Goal: Use online tool/utility: Utilize a website feature to perform a specific function

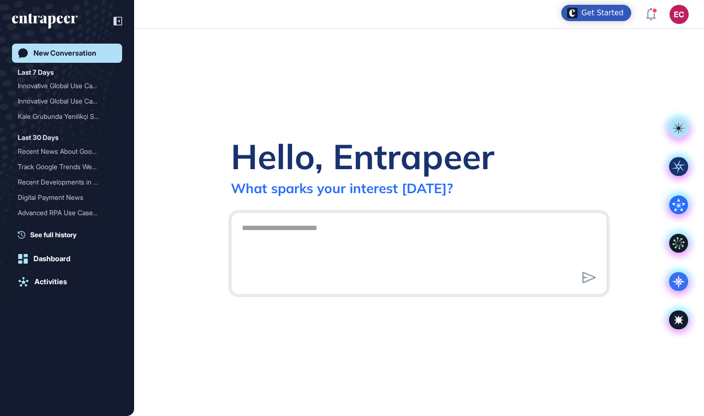
scroll to position [0, 0]
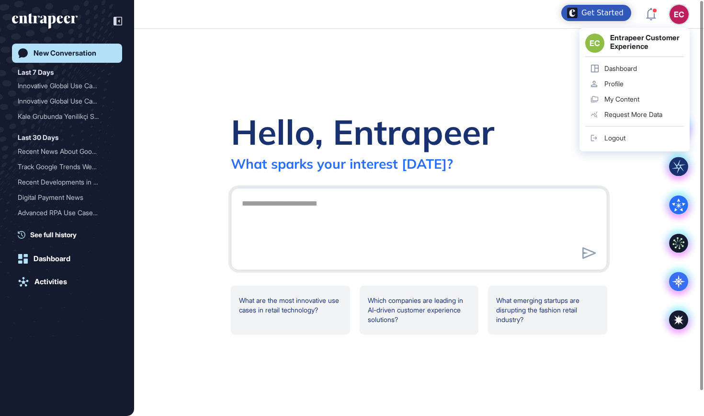
click at [632, 72] on link "Dashboard" at bounding box center [634, 68] width 99 height 15
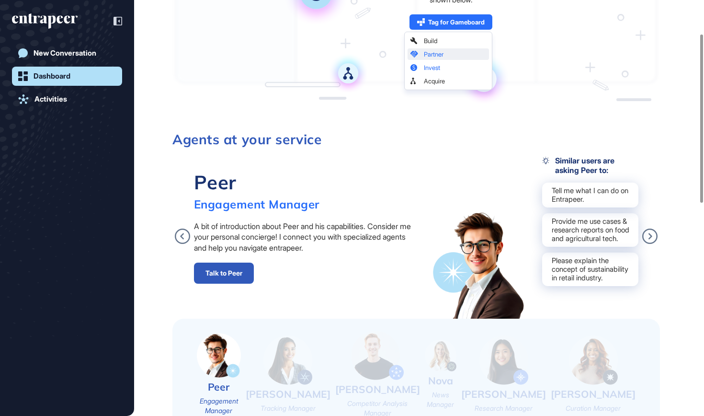
scroll to position [263, 0]
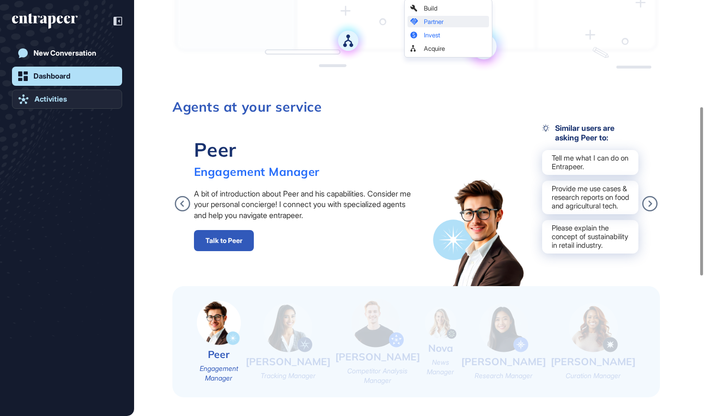
click at [43, 98] on div "Activities" at bounding box center [50, 99] width 33 height 9
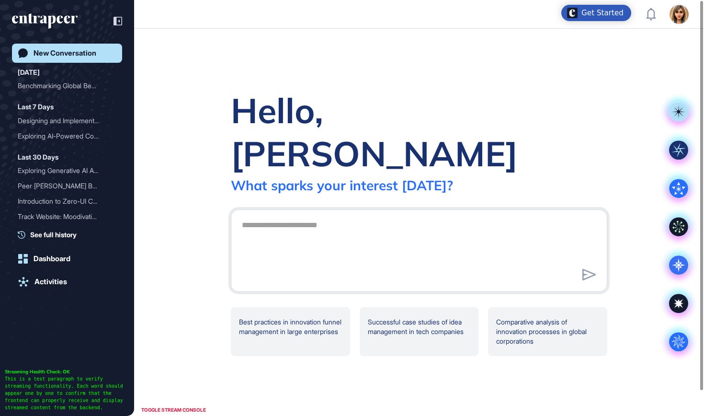
scroll to position [0, 0]
click at [263, 216] on textarea at bounding box center [419, 249] width 366 height 67
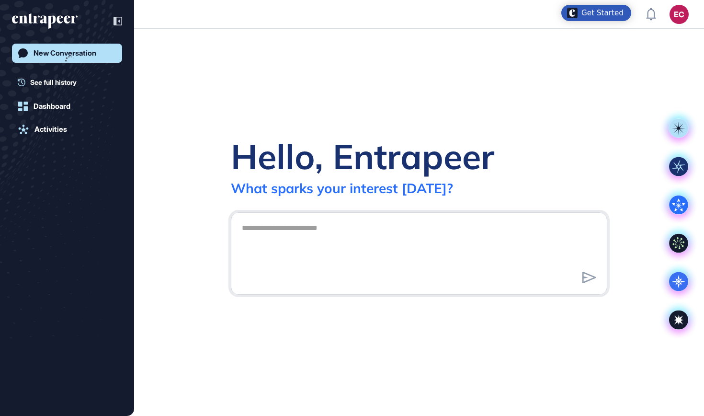
scroll to position [0, 0]
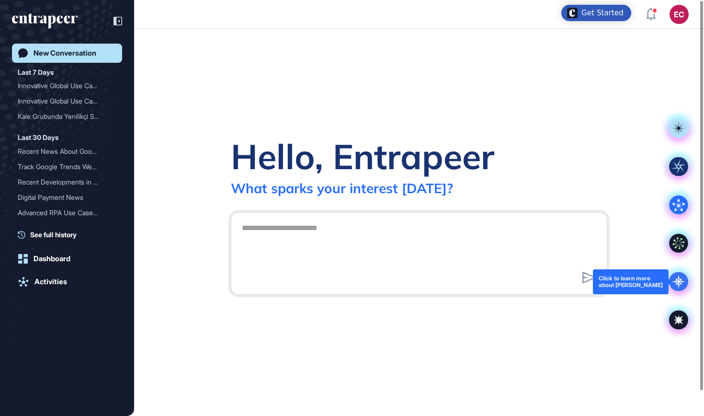
click at [684, 286] on icon at bounding box center [678, 281] width 19 height 19
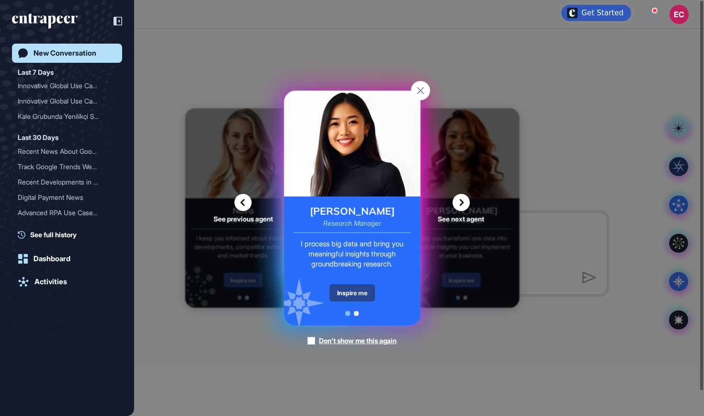
click at [362, 289] on div "Inspire me" at bounding box center [353, 292] width 46 height 17
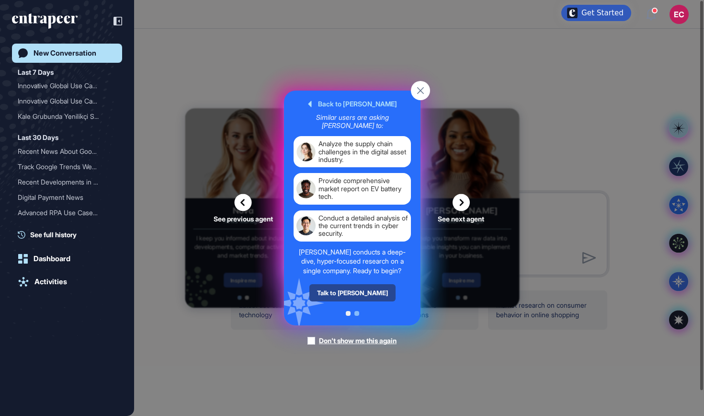
click at [362, 289] on div "Talk to Reese" at bounding box center [352, 292] width 86 height 17
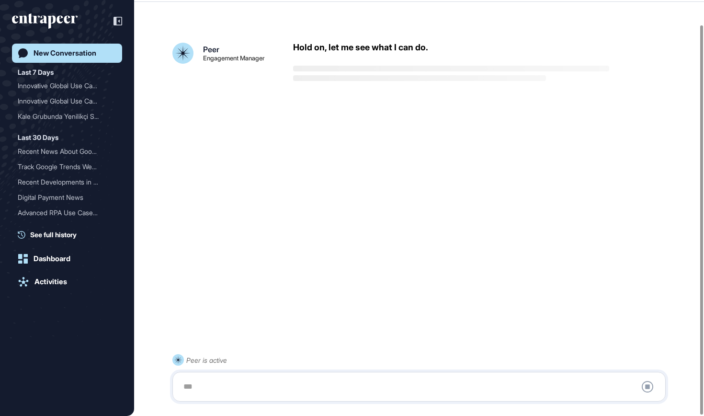
scroll to position [27, 0]
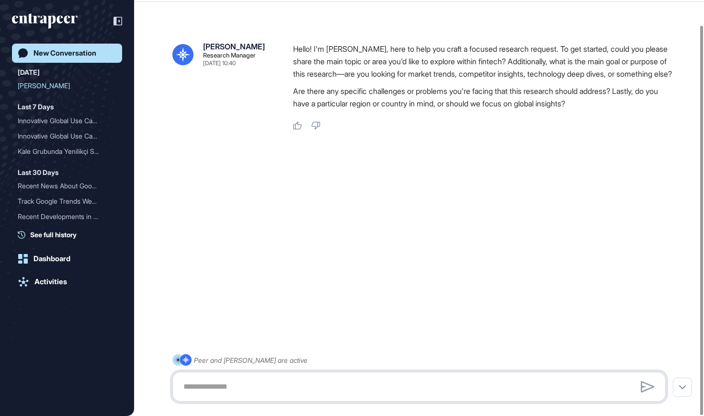
click at [313, 391] on textarea at bounding box center [419, 386] width 483 height 19
paste textarea "**********"
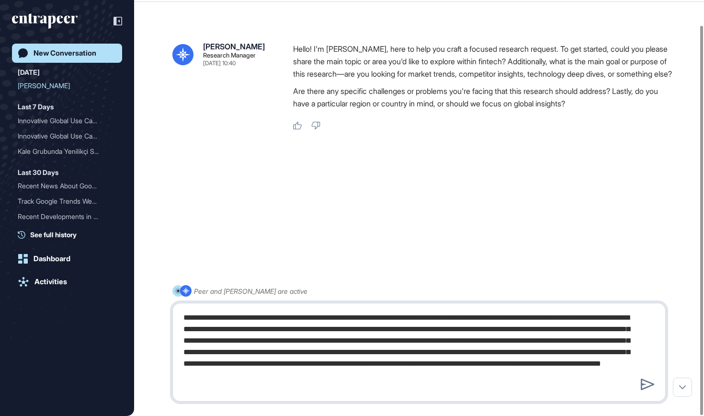
type textarea "**********"
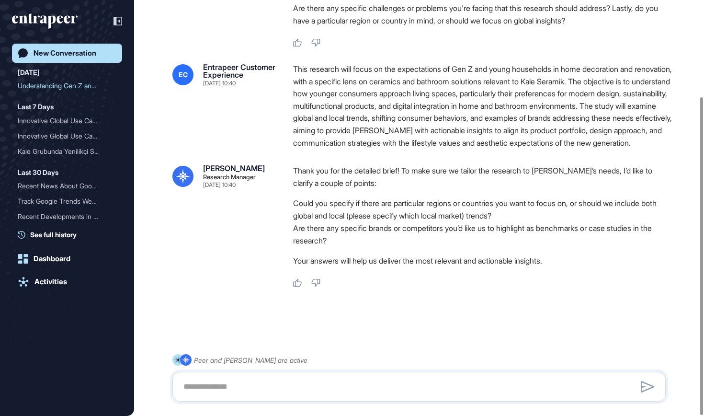
scroll to position [126, 0]
click at [355, 385] on textarea at bounding box center [419, 386] width 483 height 19
type textarea "**********"
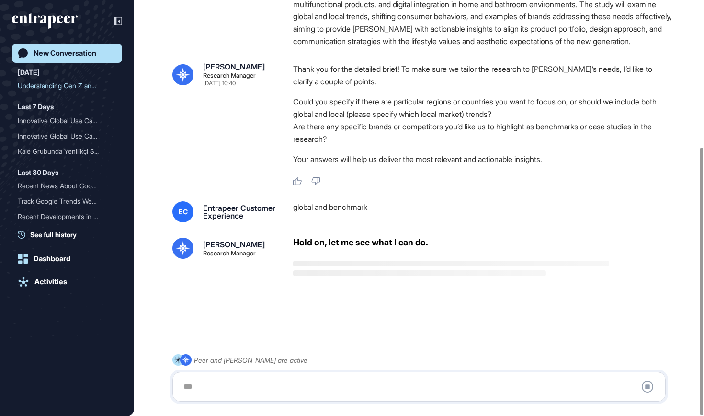
scroll to position [228, 0]
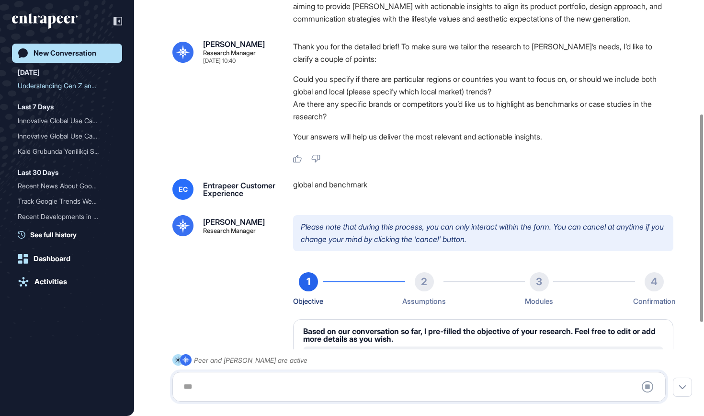
type textarea "**********"
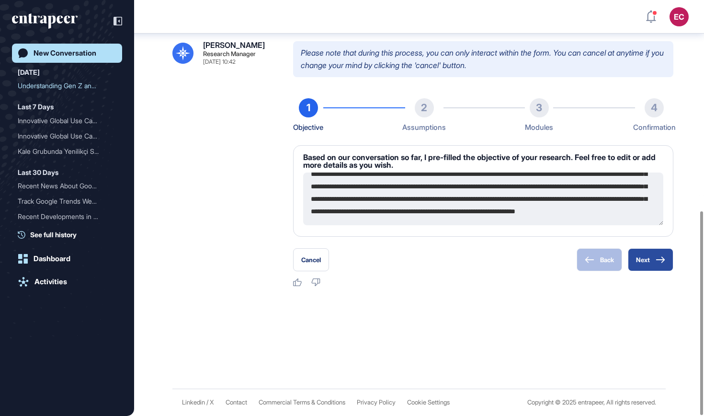
scroll to position [430, 0]
click at [666, 265] on button "Next" at bounding box center [651, 259] width 46 height 23
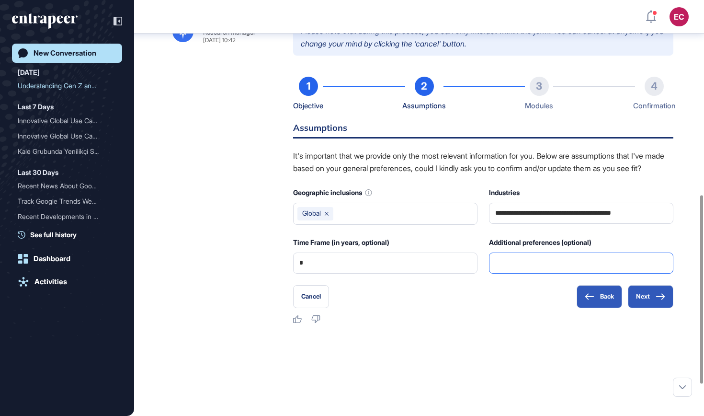
click at [551, 273] on input "text" at bounding box center [581, 263] width 172 height 20
click at [540, 223] on input "**********" at bounding box center [581, 213] width 172 height 20
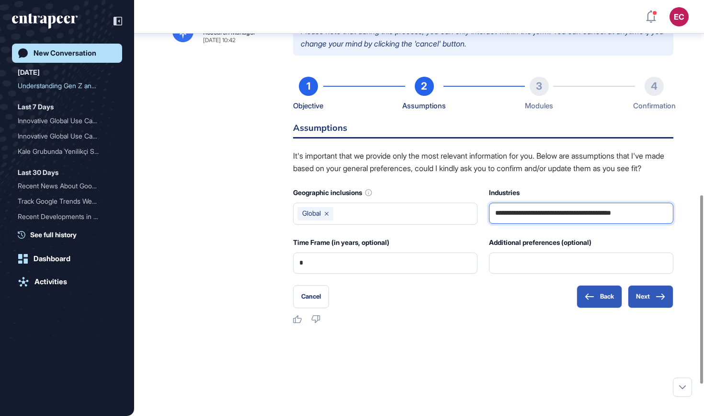
click at [540, 223] on input "**********" at bounding box center [581, 213] width 172 height 20
click at [509, 273] on input "text" at bounding box center [581, 263] width 172 height 20
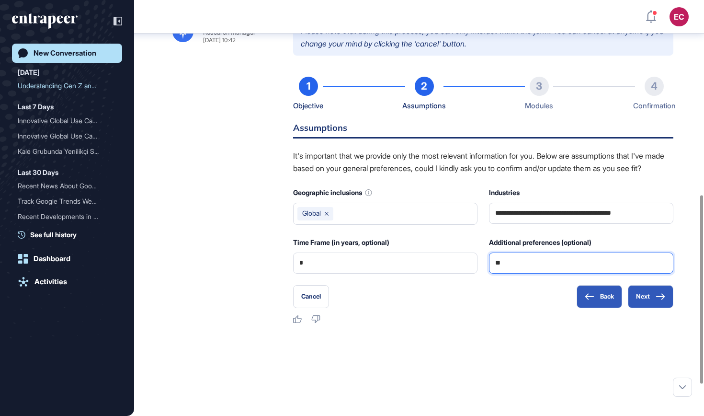
type input "*"
click at [532, 273] on input "**********" at bounding box center [581, 263] width 172 height 20
paste input "text"
type input "**********"
click at [654, 308] on button "Next" at bounding box center [651, 296] width 46 height 23
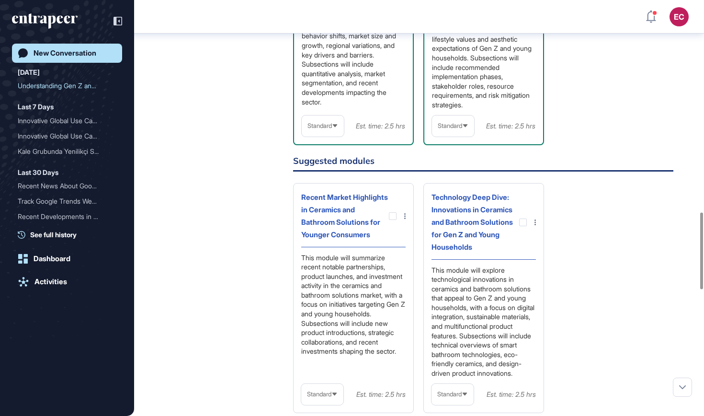
scroll to position [1148, 0]
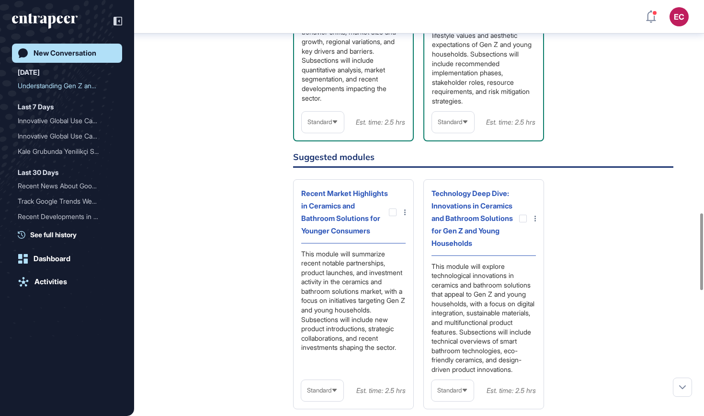
click at [388, 237] on div "Recent Market Highlights in Ceramics and Bathroom Solutions for Younger Consume…" at bounding box center [345, 212] width 88 height 50
click at [393, 216] on div at bounding box center [393, 212] width 8 height 8
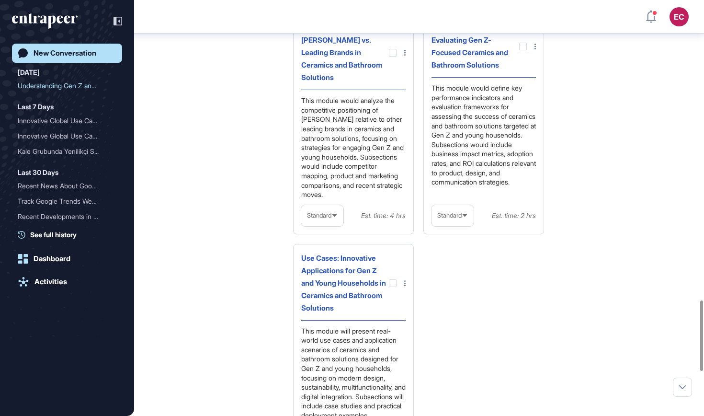
scroll to position [1773, 0]
click at [392, 286] on div at bounding box center [393, 282] width 8 height 8
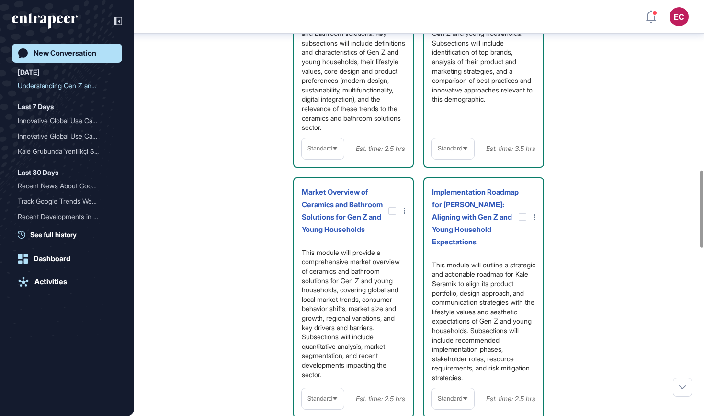
scroll to position [1005, 0]
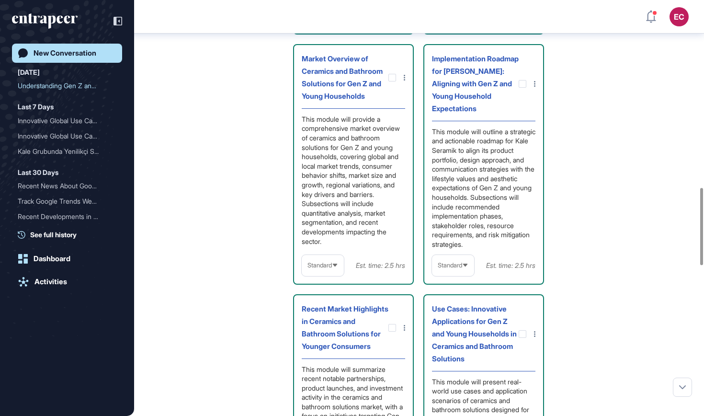
click at [332, 274] on div "Standard" at bounding box center [323, 265] width 42 height 19
click at [320, 298] on li "High-Level" at bounding box center [323, 288] width 36 height 19
click at [0, 0] on icon at bounding box center [0, 0] width 0 height 0
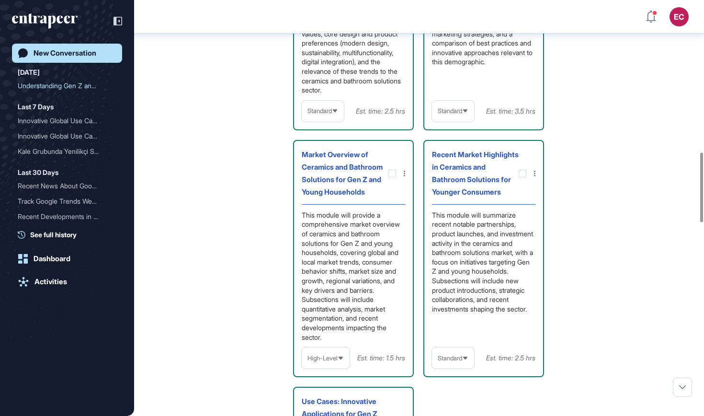
scroll to position [945, 0]
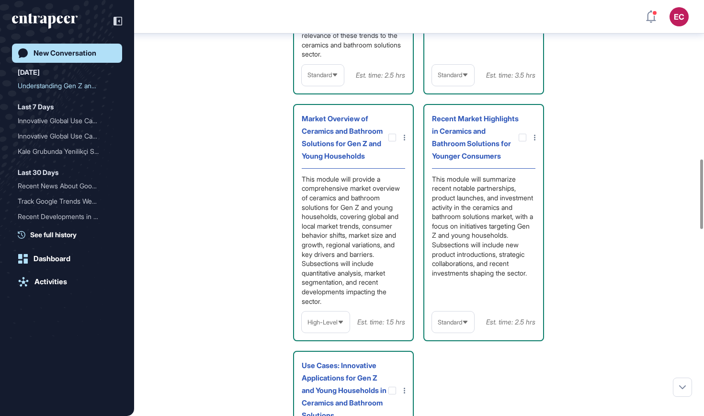
click at [332, 79] on span "Standard" at bounding box center [320, 74] width 24 height 7
click at [329, 108] on li "High-Level" at bounding box center [323, 98] width 36 height 19
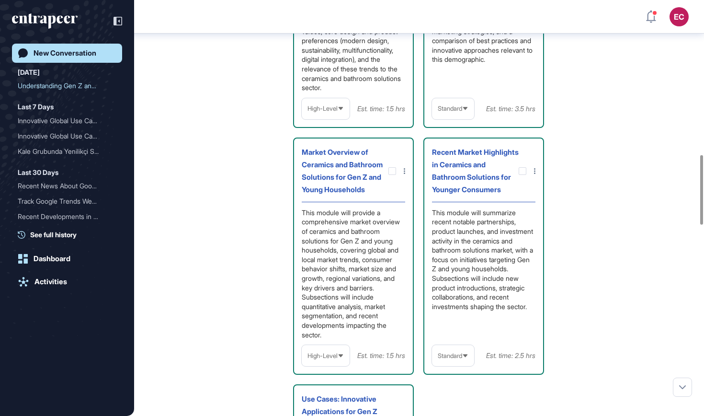
scroll to position [920, 0]
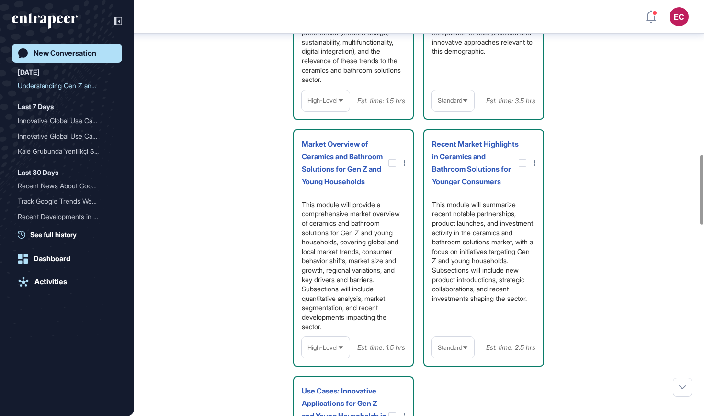
click at [329, 357] on div "High-Level" at bounding box center [326, 347] width 48 height 19
click at [329, 351] on span "High-Level" at bounding box center [323, 347] width 30 height 7
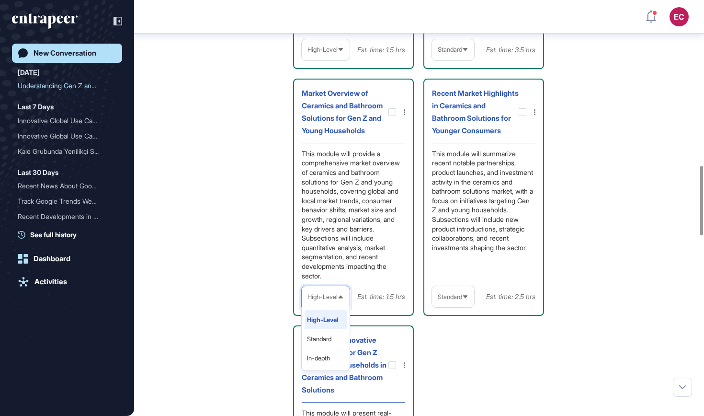
scroll to position [989, 0]
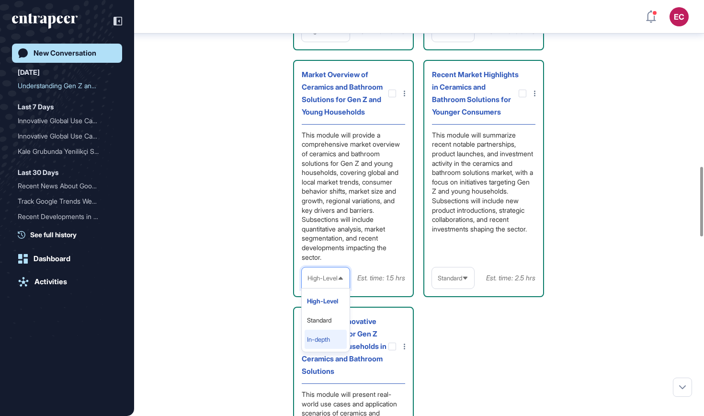
click at [327, 349] on li "In-depth" at bounding box center [326, 339] width 42 height 19
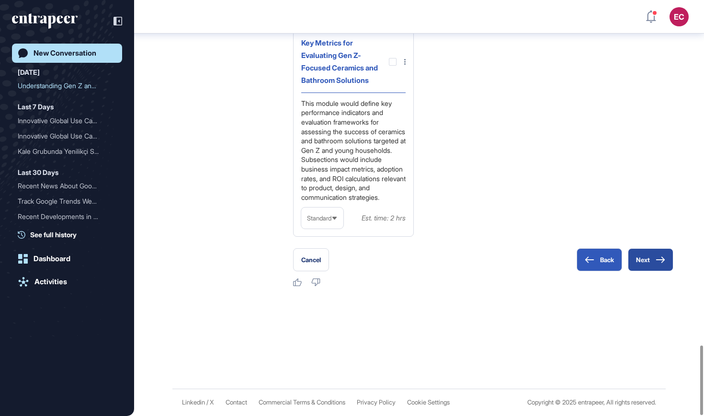
click at [647, 263] on button "Next" at bounding box center [651, 259] width 46 height 23
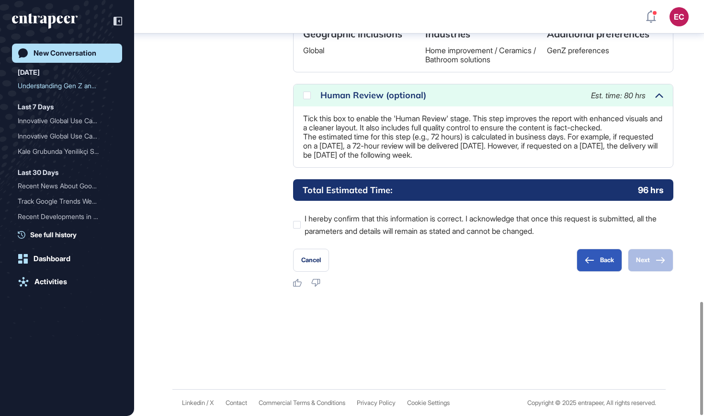
scroll to position [1108, 0]
click at [309, 90] on div "Human Review (optional) Est. time: 80 hrs" at bounding box center [483, 95] width 379 height 22
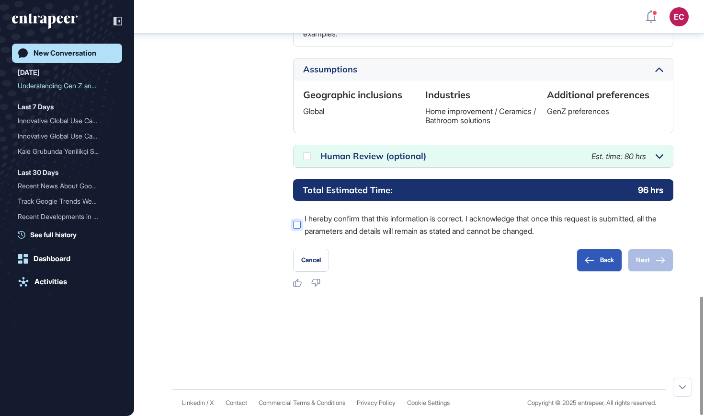
scroll to position [1038, 0]
click at [312, 157] on div "Human Review (optional) Est. time: 80 hrs" at bounding box center [483, 156] width 379 height 22
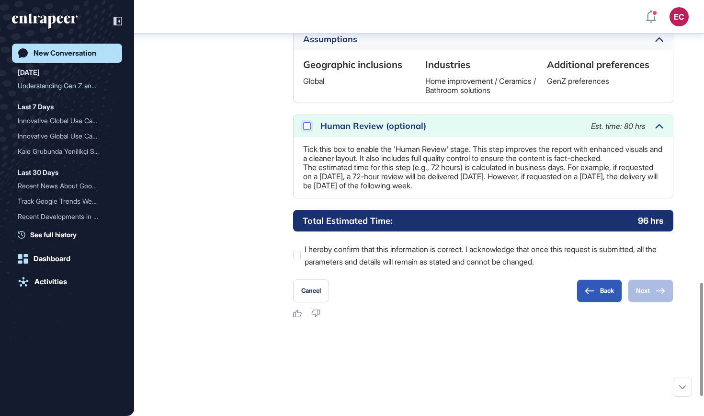
click at [0, 0] on icon at bounding box center [0, 0] width 0 height 0
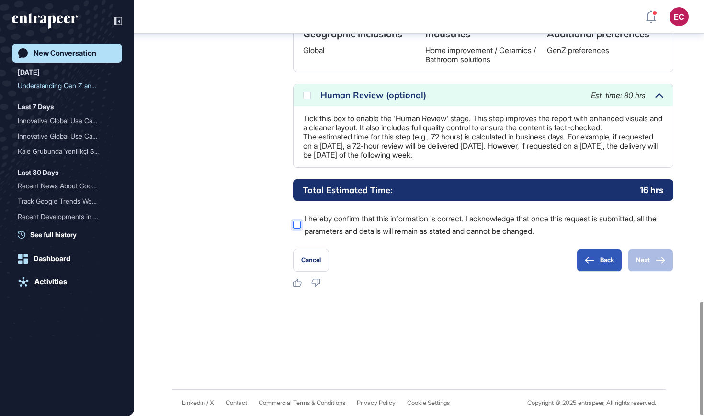
click at [296, 227] on div at bounding box center [297, 225] width 8 height 8
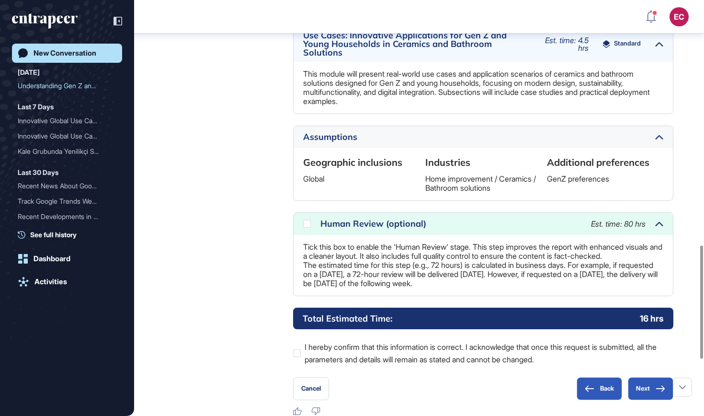
scroll to position [900, 0]
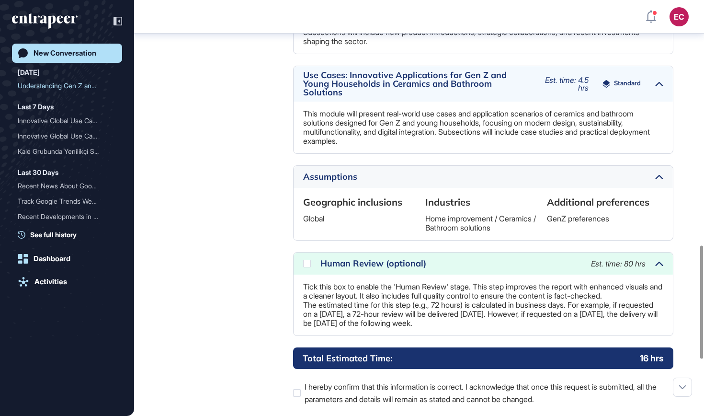
click at [625, 88] on span "Standard" at bounding box center [627, 84] width 27 height 8
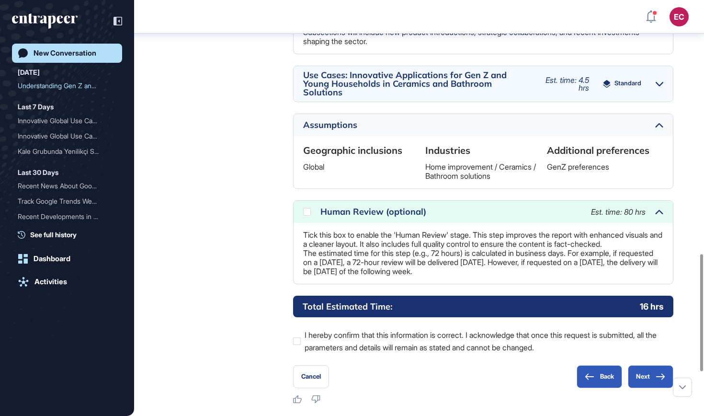
click at [625, 88] on span "Standard" at bounding box center [628, 84] width 27 height 8
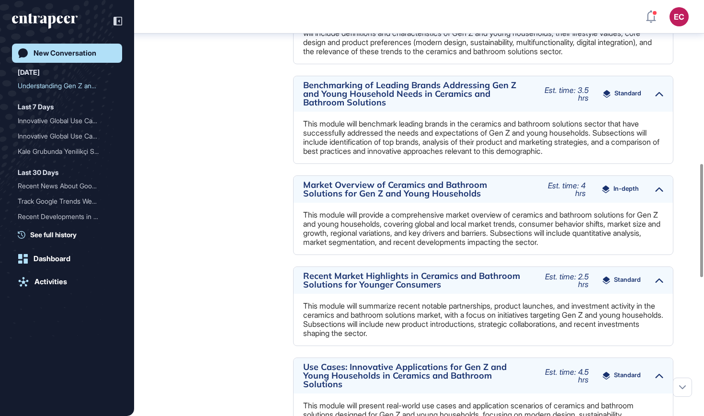
scroll to position [600, 0]
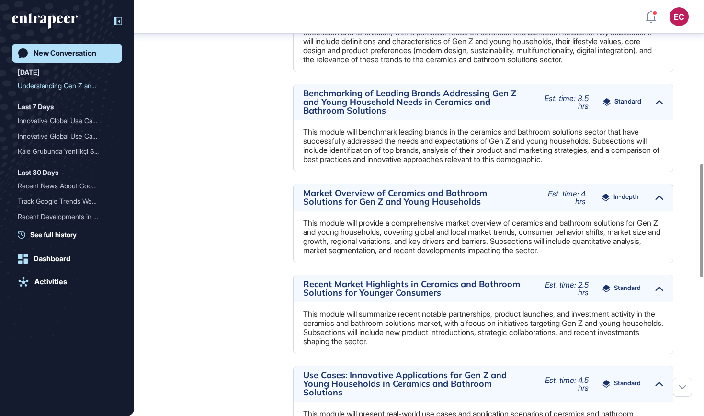
click at [114, 19] on icon at bounding box center [118, 21] width 9 height 9
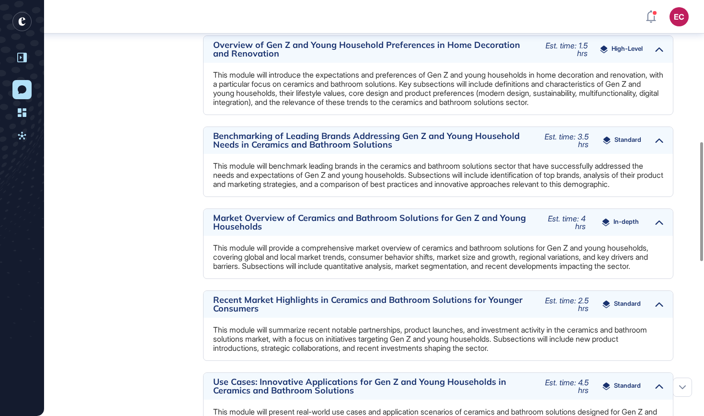
scroll to position [487, 0]
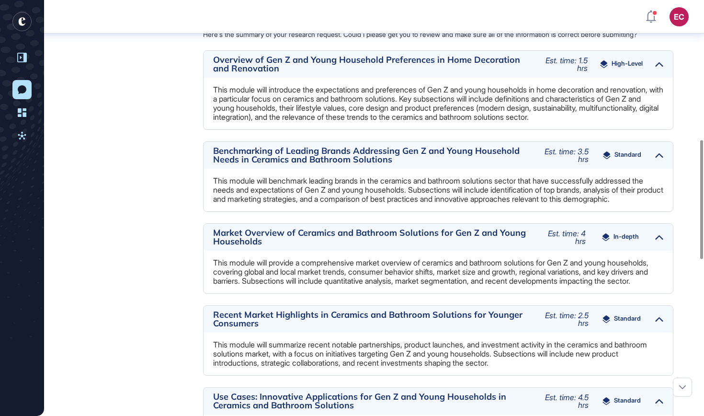
click at [606, 159] on icon at bounding box center [606, 155] width 7 height 8
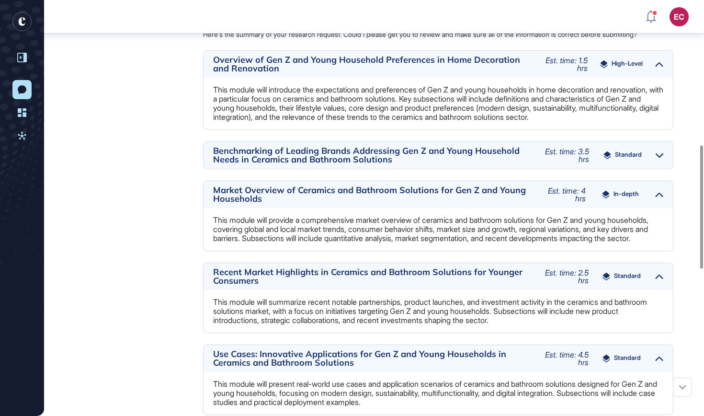
click at [606, 159] on icon at bounding box center [607, 155] width 7 height 8
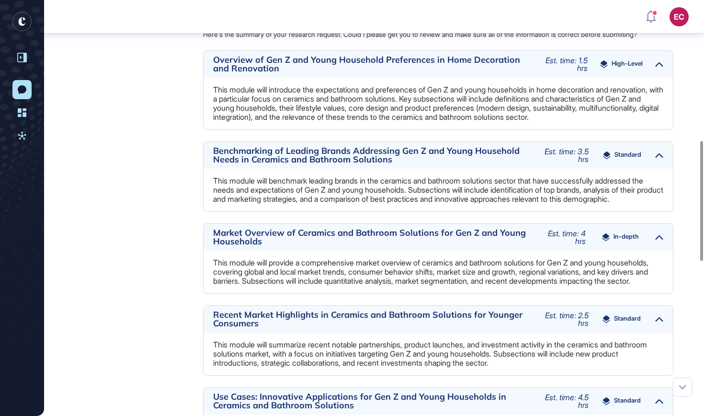
scroll to position [385, 0]
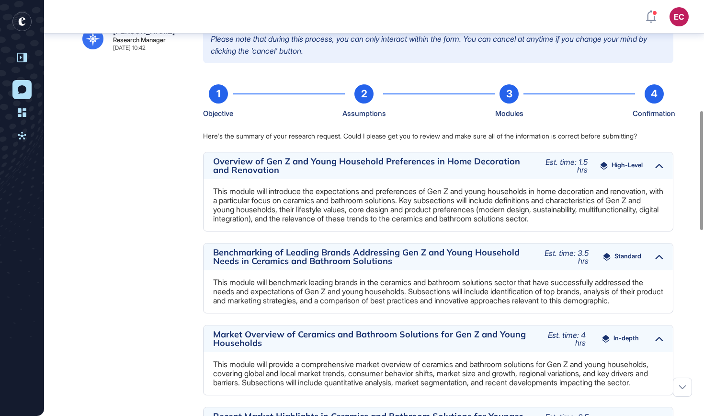
click at [658, 172] on div at bounding box center [659, 166] width 8 height 12
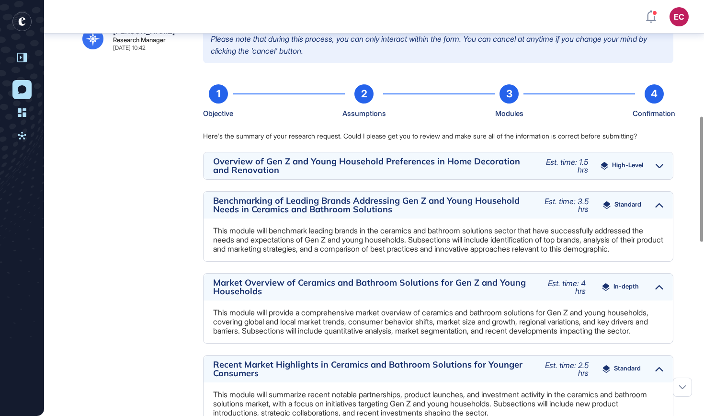
click at [658, 172] on div at bounding box center [660, 166] width 8 height 12
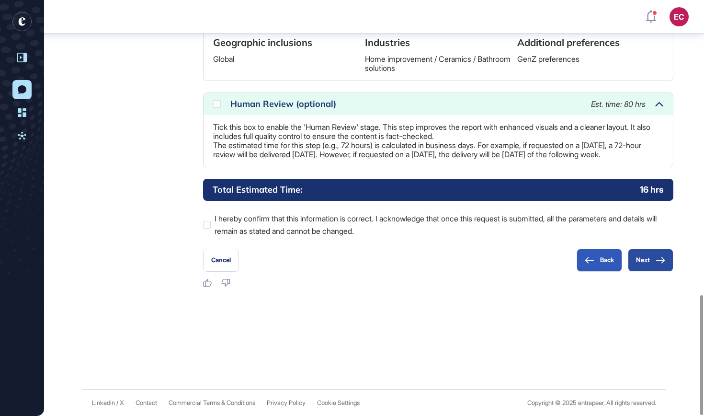
scroll to position [1023, 0]
click at [655, 253] on button "Next" at bounding box center [651, 260] width 46 height 23
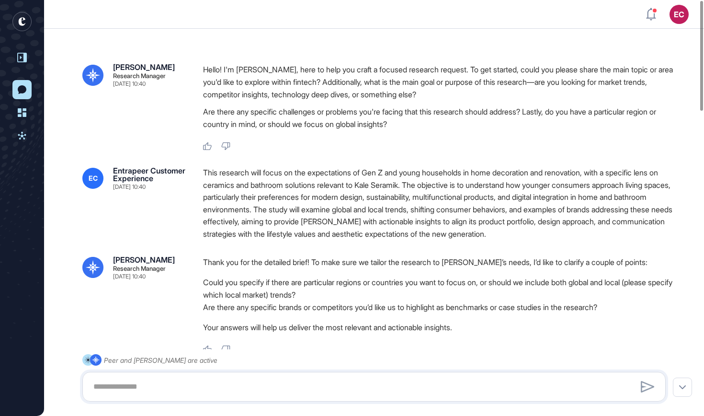
scroll to position [0, 0]
click at [24, 21] on rect "entrapeer-logo" at bounding box center [21, 21] width 19 height 19
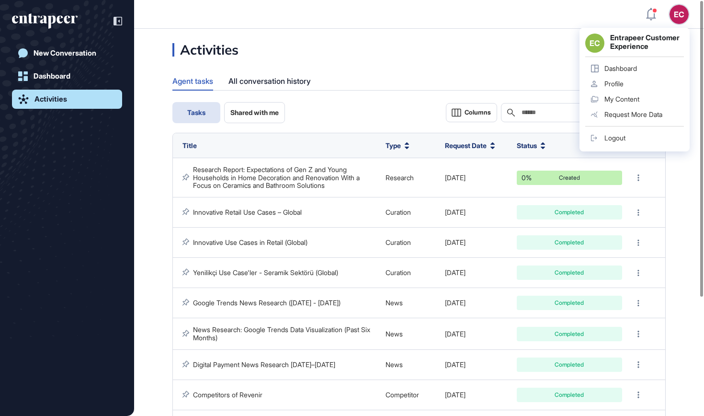
click at [624, 141] on div "Logout" at bounding box center [615, 138] width 21 height 8
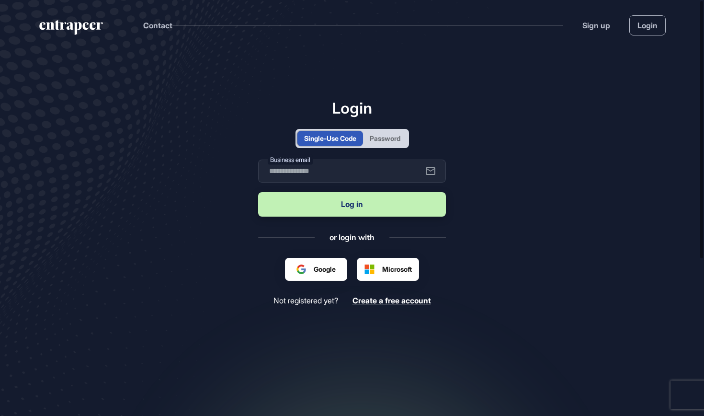
click at [376, 148] on div "Login Single-Use Code Password Business email Log in or login with Google Micro…" at bounding box center [352, 202] width 188 height 206
click at [382, 141] on div "Password" at bounding box center [385, 138] width 31 height 10
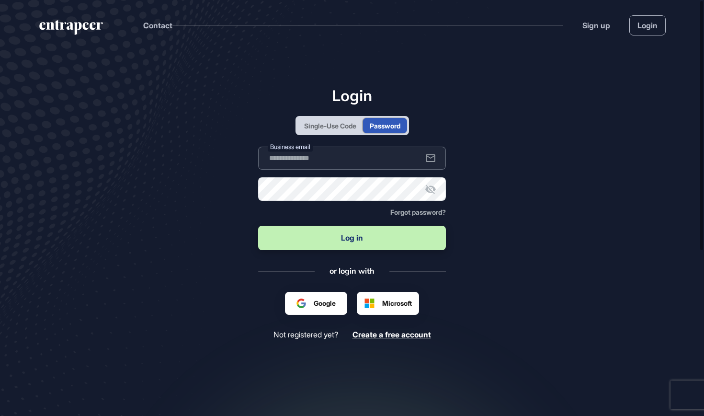
type input "**********"
click at [339, 238] on button "Log in" at bounding box center [352, 238] width 188 height 24
